Goal: Information Seeking & Learning: Learn about a topic

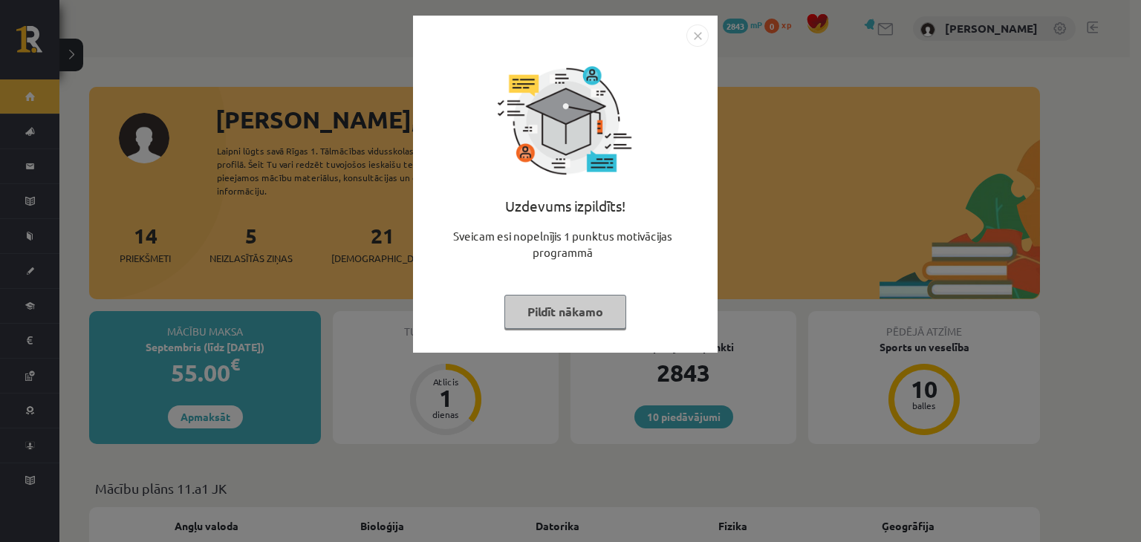
click at [591, 306] on button "Pildīt nākamo" at bounding box center [565, 312] width 122 height 34
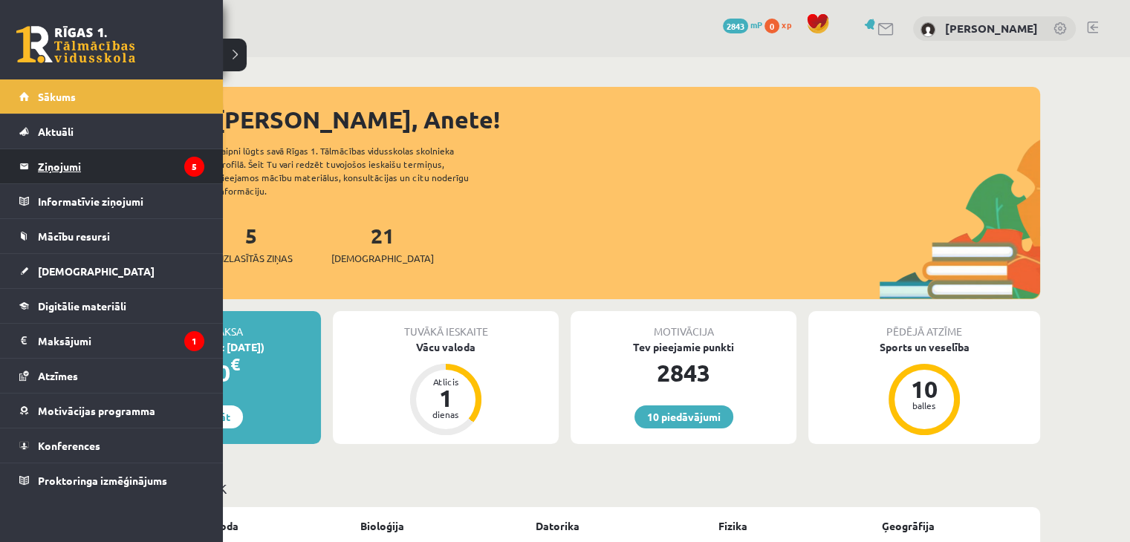
click at [32, 169] on link "Ziņojumi 5" at bounding box center [111, 166] width 185 height 34
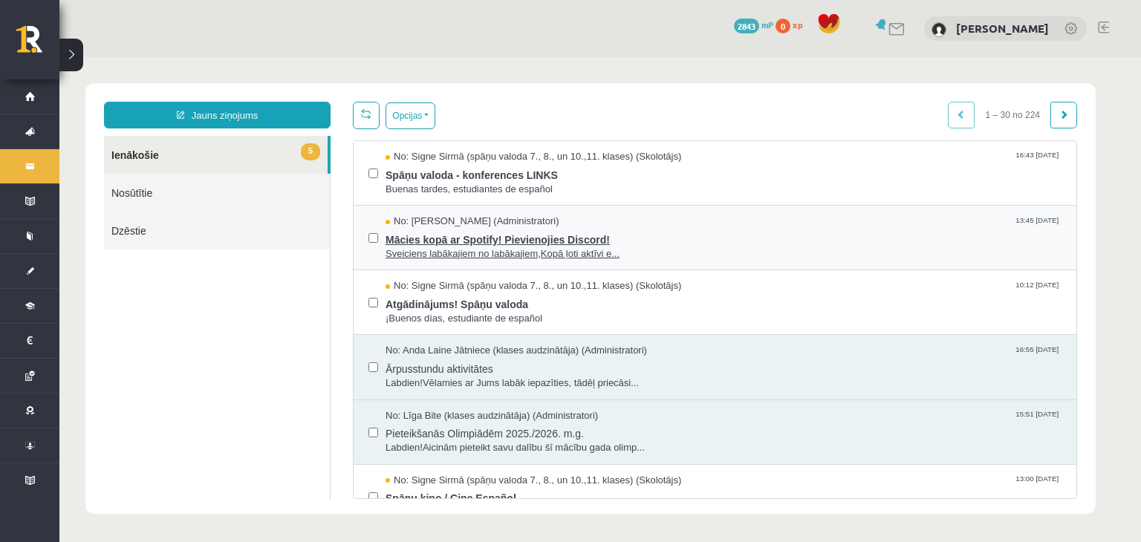
click at [438, 234] on span "Mācies kopā ar Spotify! Pievienojies Discord!" at bounding box center [724, 238] width 676 height 19
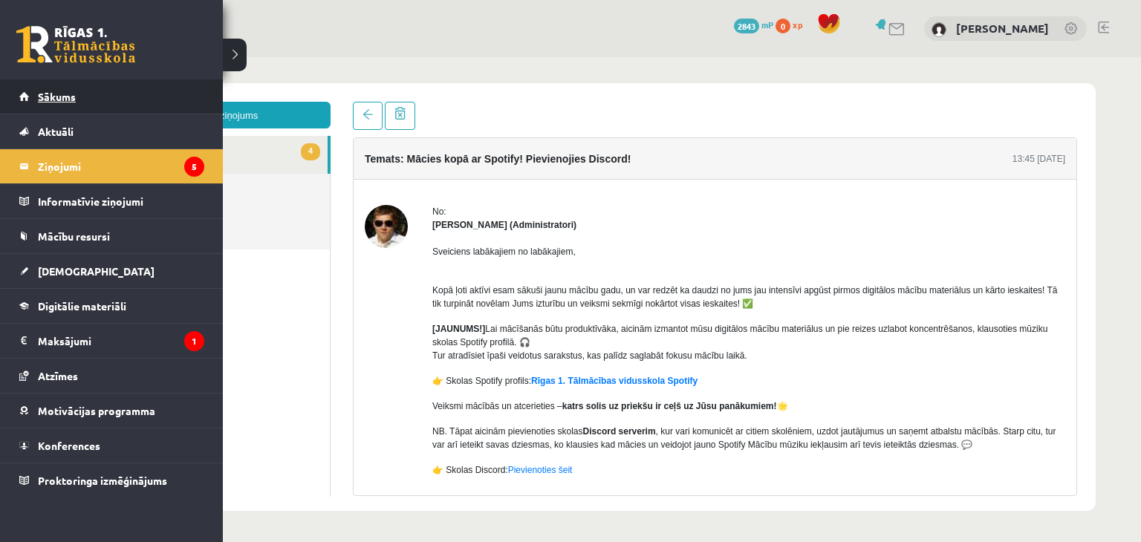
click at [42, 95] on span "Sākums" at bounding box center [57, 96] width 38 height 13
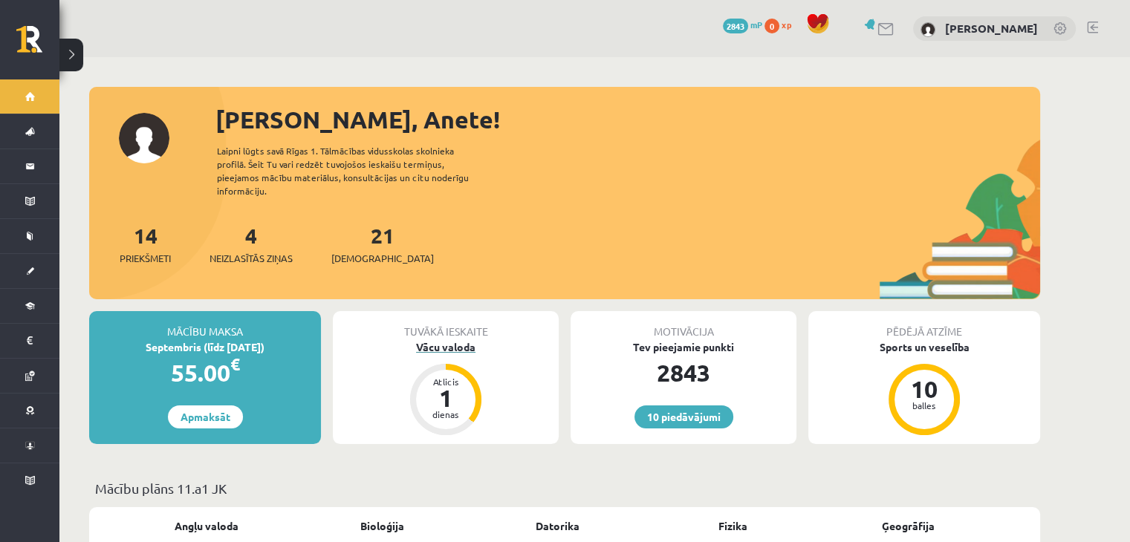
click at [448, 339] on div "Vācu valoda" at bounding box center [446, 347] width 226 height 16
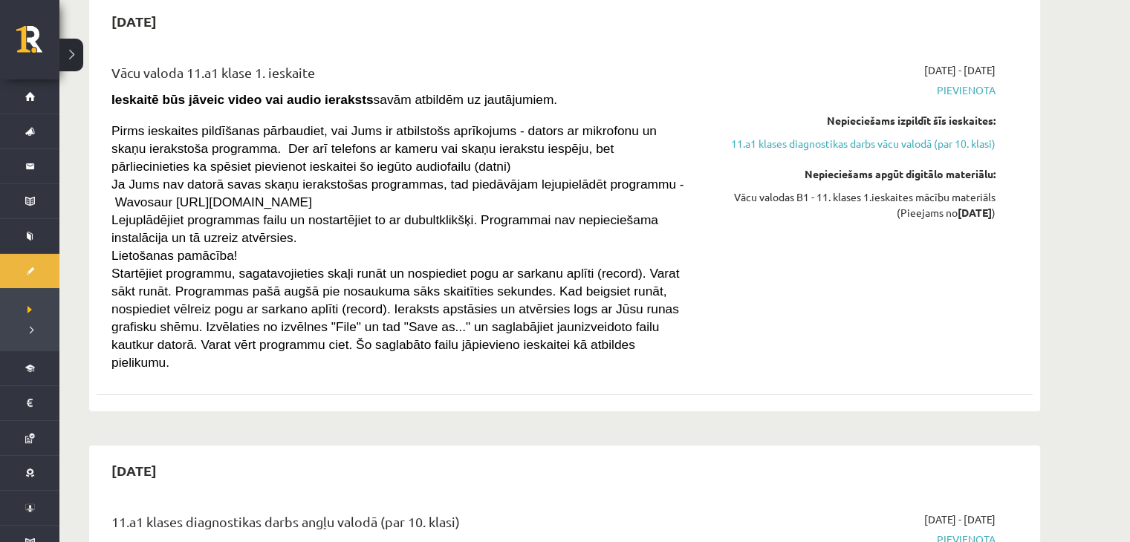
scroll to position [66, 0]
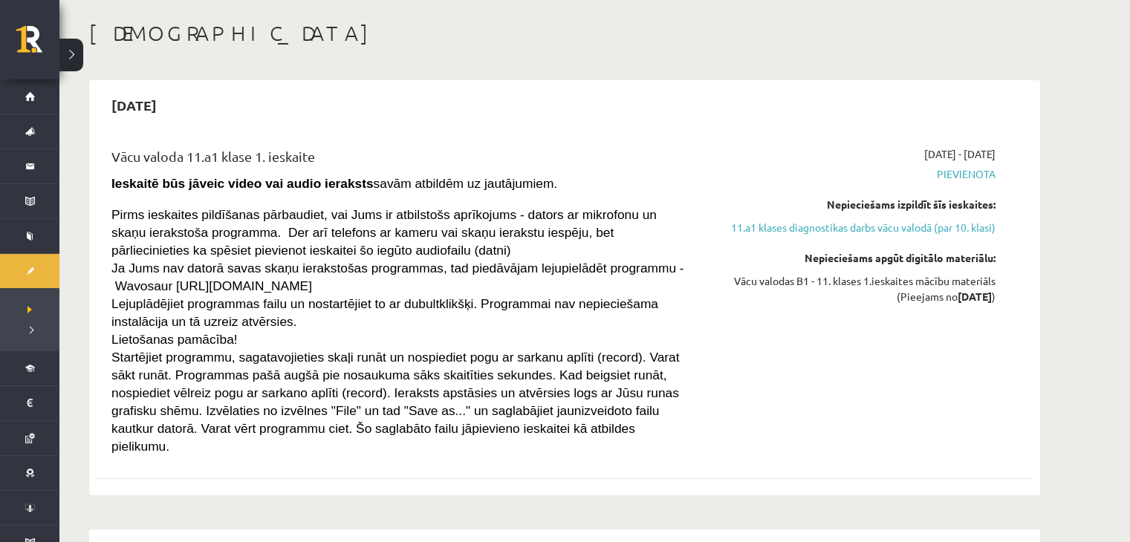
click at [734, 245] on div "2025-09-01 - 2025-09-15 Pievienota Nepieciešams izpildīt šīs ieskaites: 11.a1 k…" at bounding box center [855, 300] width 302 height 308
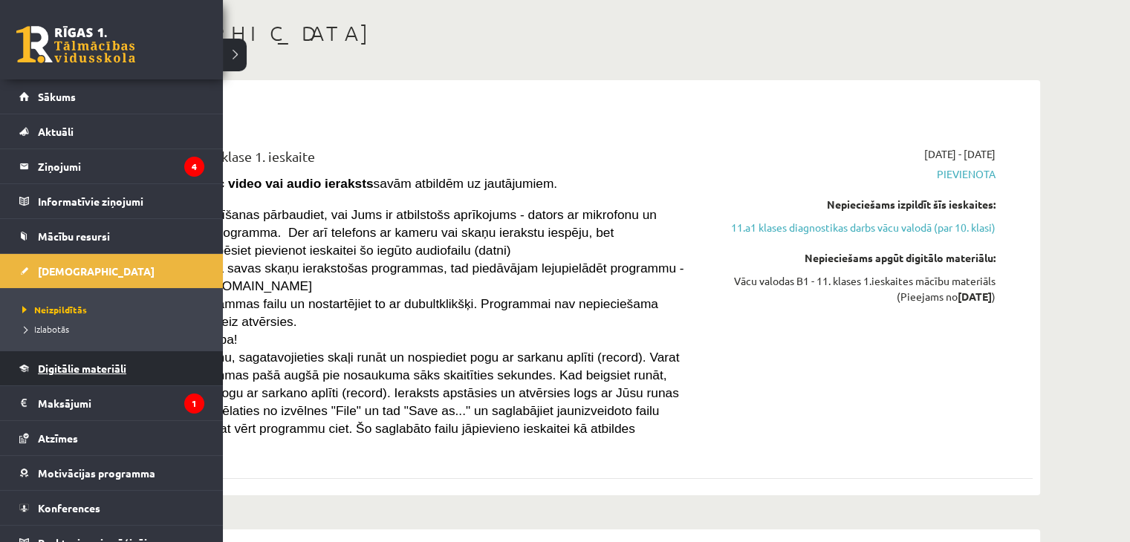
click at [54, 369] on span "Digitālie materiāli" at bounding box center [82, 368] width 88 height 13
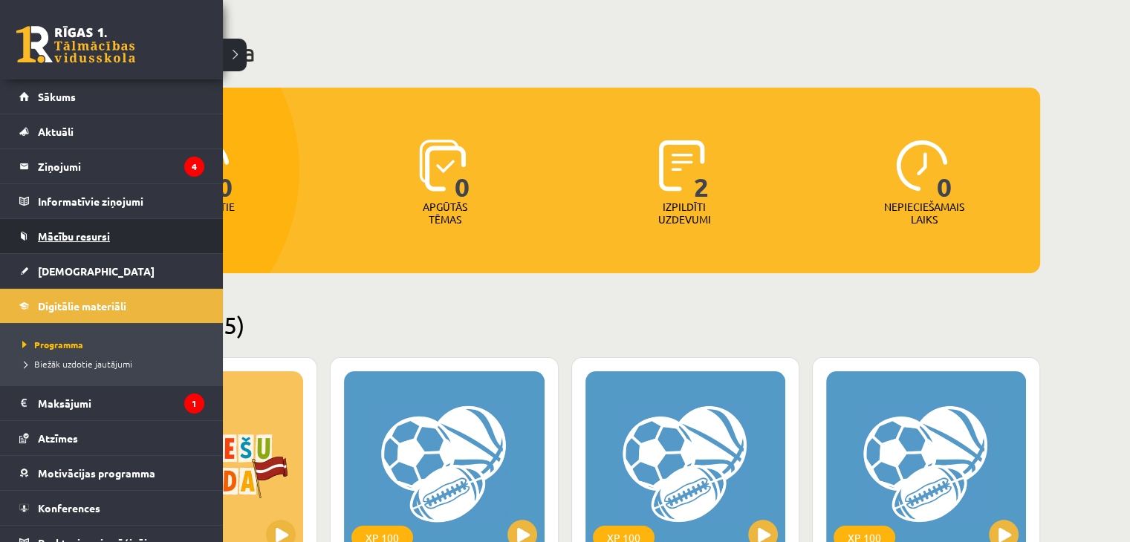
click at [65, 232] on span "Mācību resursi" at bounding box center [74, 236] width 72 height 13
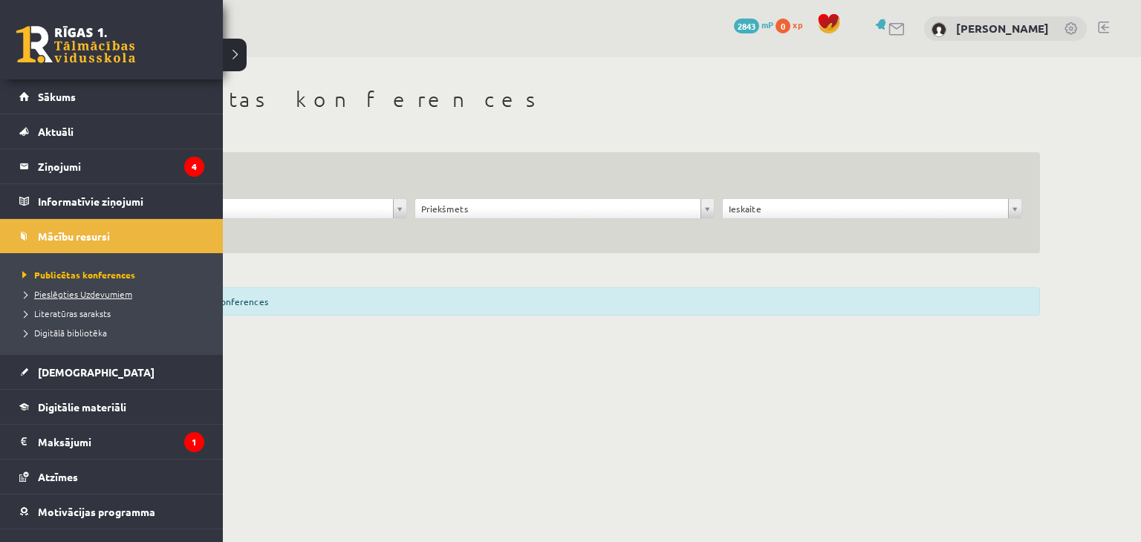
click at [100, 291] on span "Pieslēgties Uzdevumiem" at bounding box center [76, 294] width 114 height 12
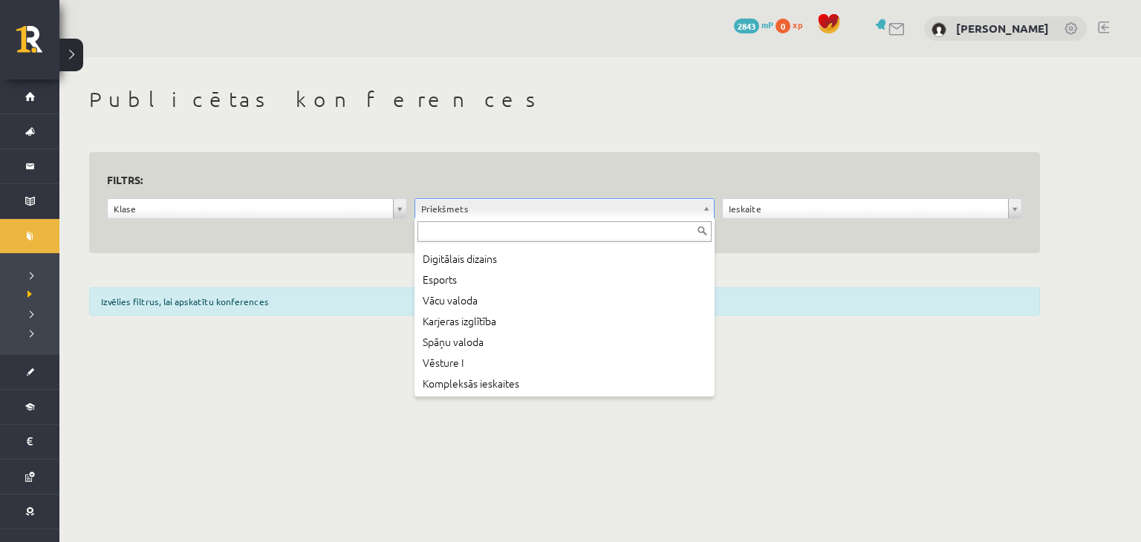
scroll to position [871, 0]
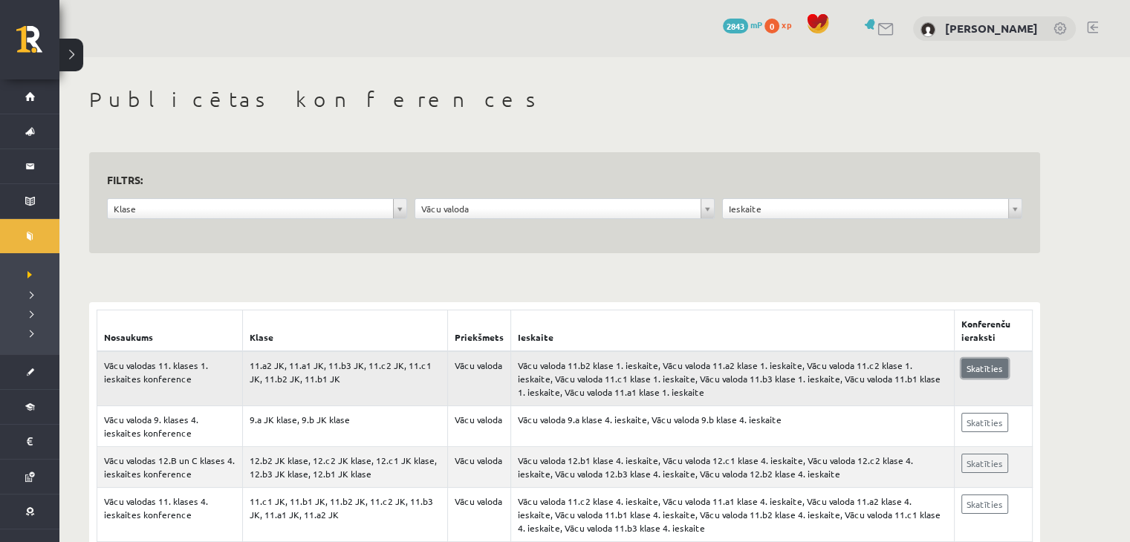
click at [969, 375] on link "Skatīties" at bounding box center [984, 368] width 47 height 19
